Goal: Complete application form

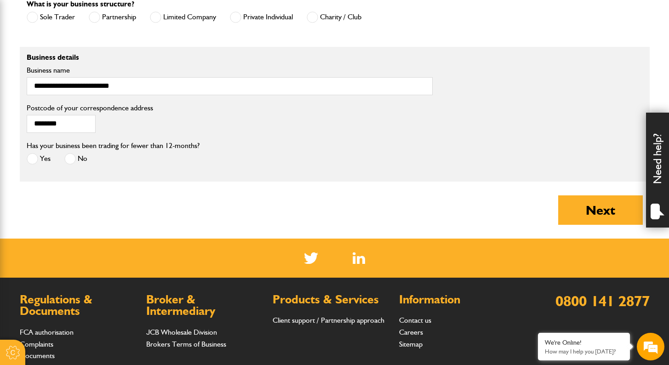
scroll to position [744, 0]
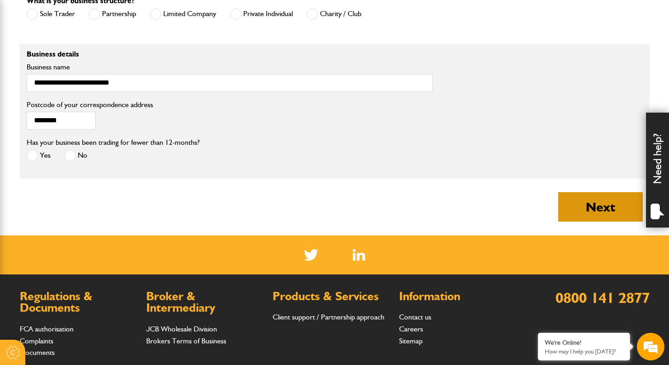
click at [608, 207] on button "Next" at bounding box center [600, 206] width 85 height 29
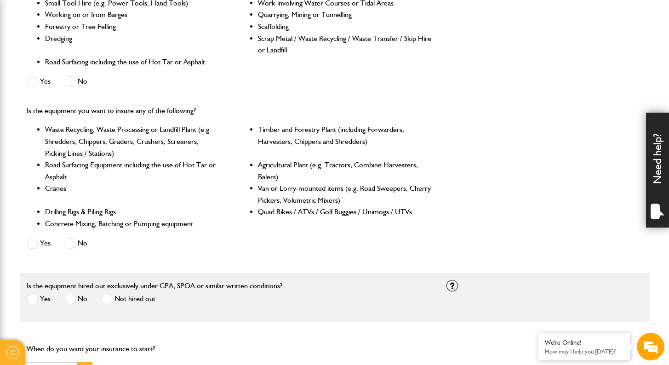
scroll to position [537, 0]
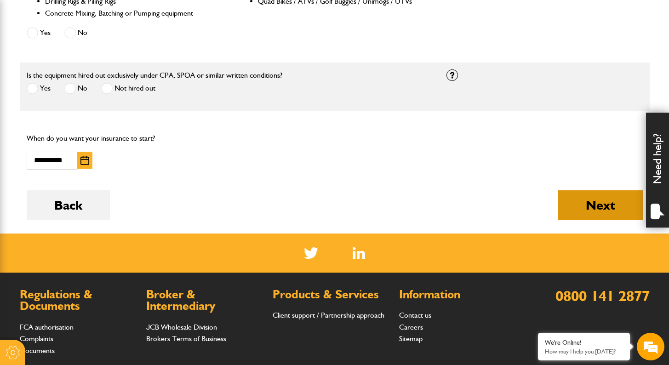
click at [612, 197] on button "Next" at bounding box center [600, 204] width 85 height 29
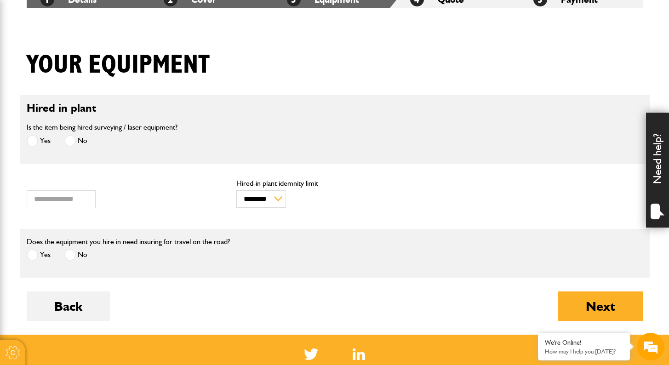
scroll to position [194, 0]
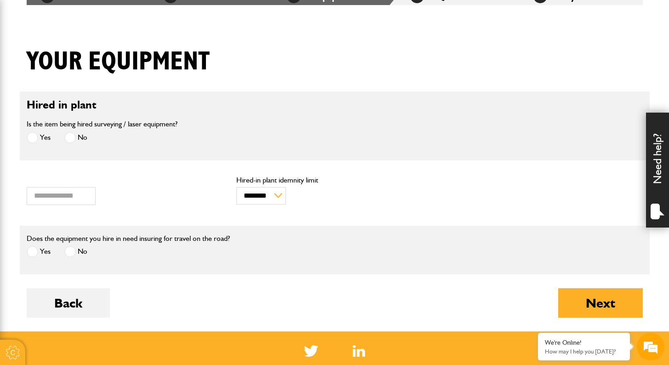
click at [335, 195] on div "******** ******** Hired-in plant idemnity limit" at bounding box center [334, 191] width 196 height 28
click at [583, 309] on button "Next" at bounding box center [600, 302] width 85 height 29
